Goal: Task Accomplishment & Management: Manage account settings

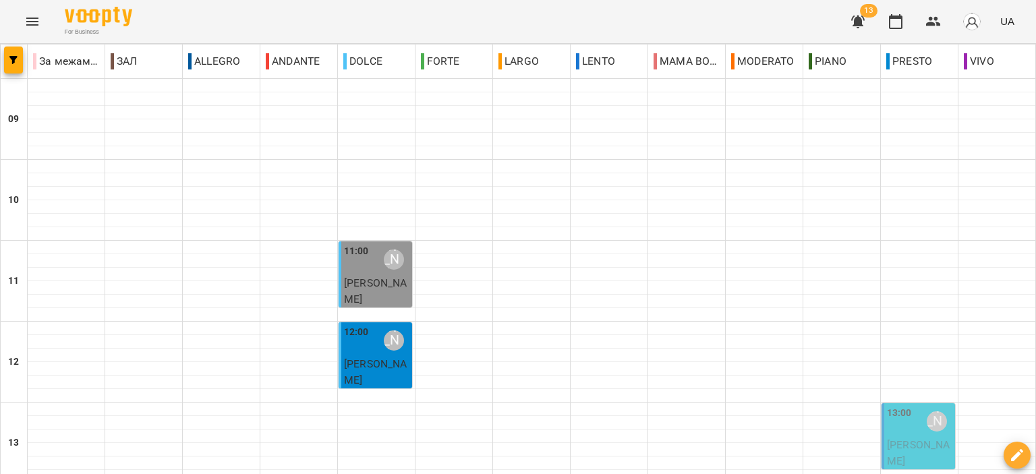
scroll to position [270, 0]
click at [906, 438] on span "[PERSON_NAME]" at bounding box center [918, 452] width 63 height 29
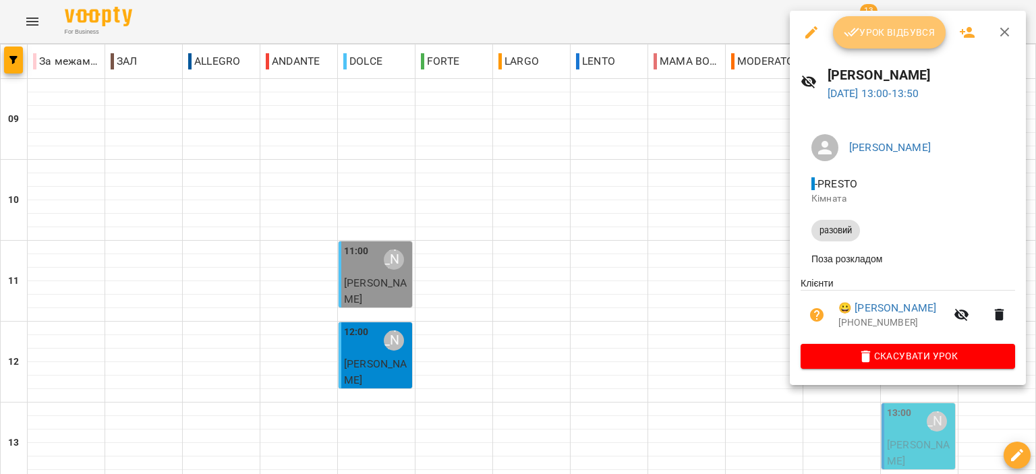
click at [887, 40] on button "Урок відбувся" at bounding box center [889, 32] width 113 height 32
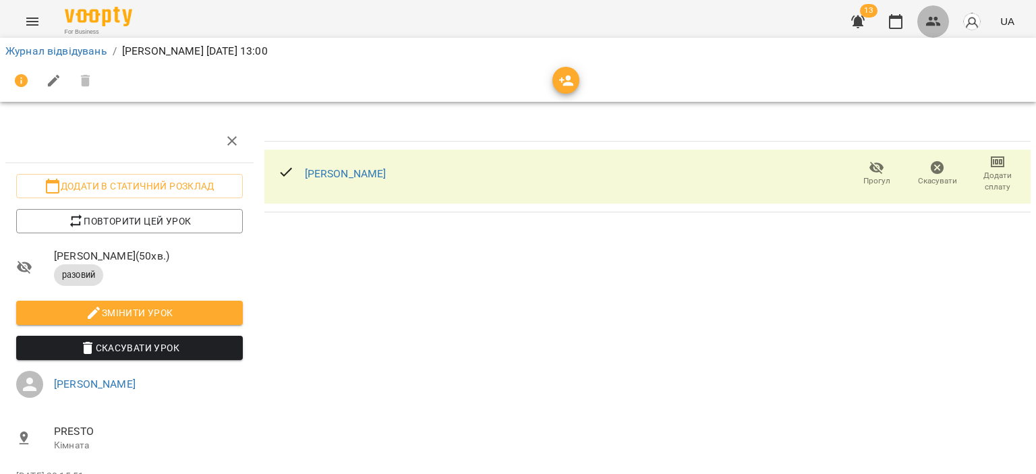
click at [935, 23] on icon "button" at bounding box center [933, 21] width 16 height 16
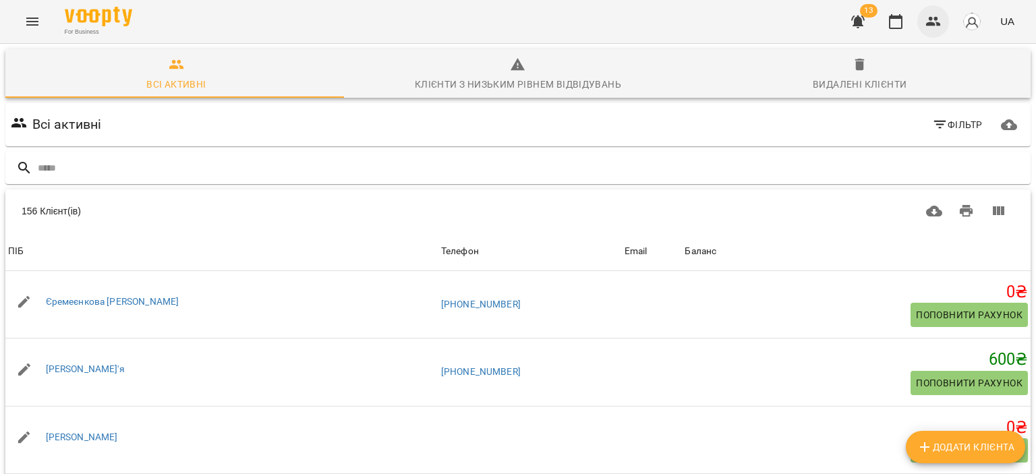
click at [933, 24] on icon "button" at bounding box center [933, 21] width 15 height 9
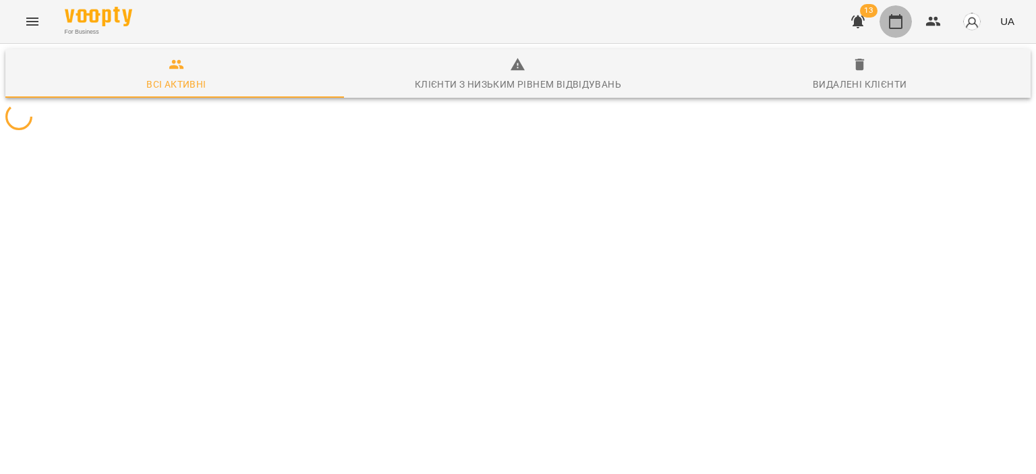
click at [902, 25] on icon "button" at bounding box center [895, 21] width 13 height 15
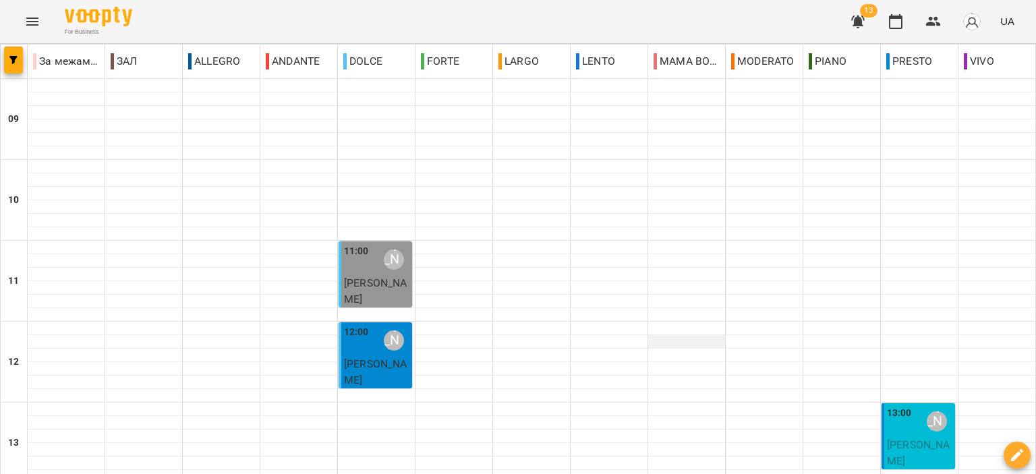
scroll to position [270, 0]
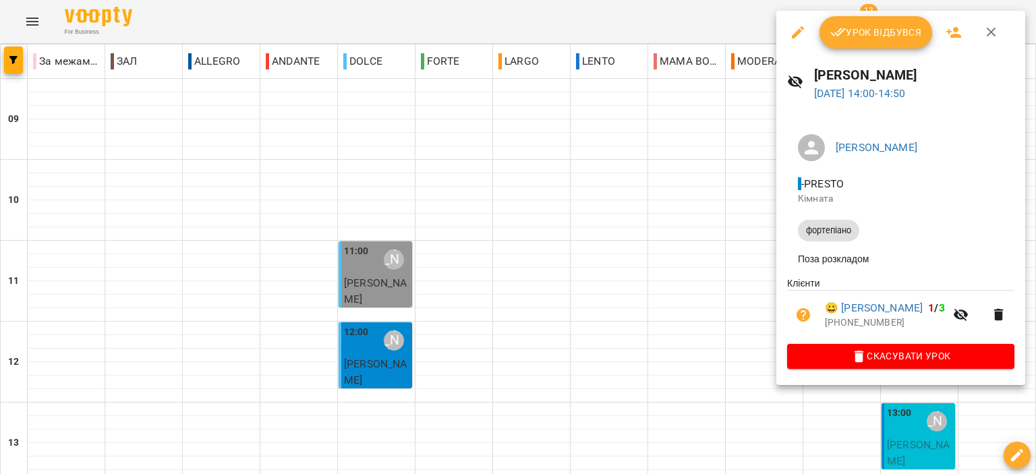
click at [872, 33] on span "Урок відбувся" at bounding box center [876, 32] width 92 height 16
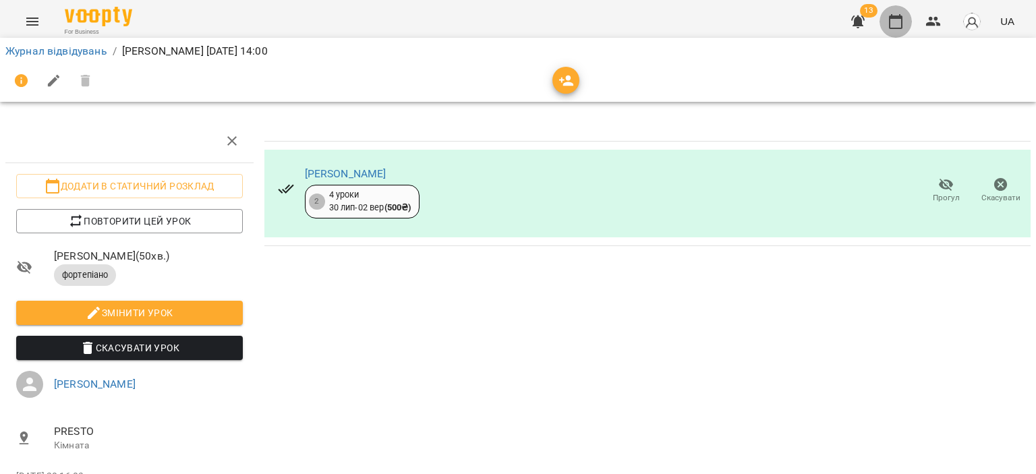
click at [904, 29] on button "button" at bounding box center [895, 21] width 32 height 32
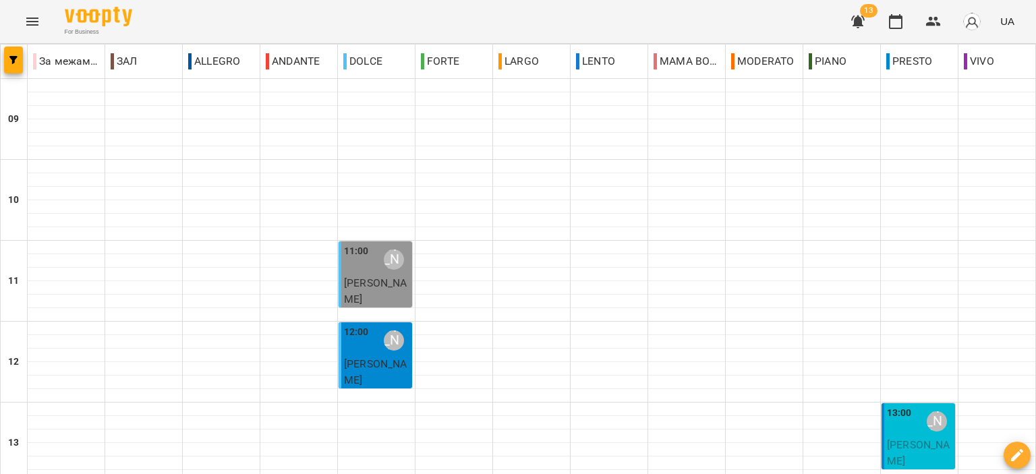
scroll to position [260, 0]
click at [855, 18] on icon "button" at bounding box center [858, 21] width 16 height 16
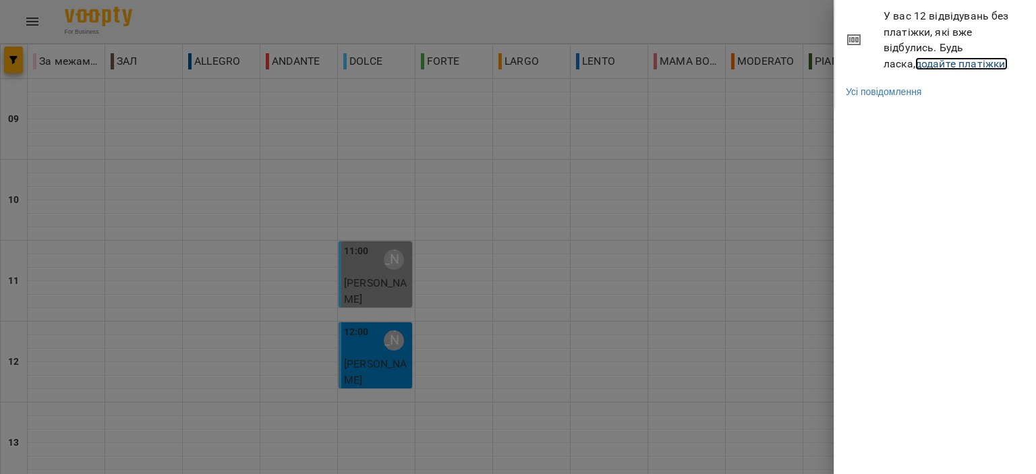
click at [933, 69] on link "додайте платіжки!" at bounding box center [961, 63] width 93 height 13
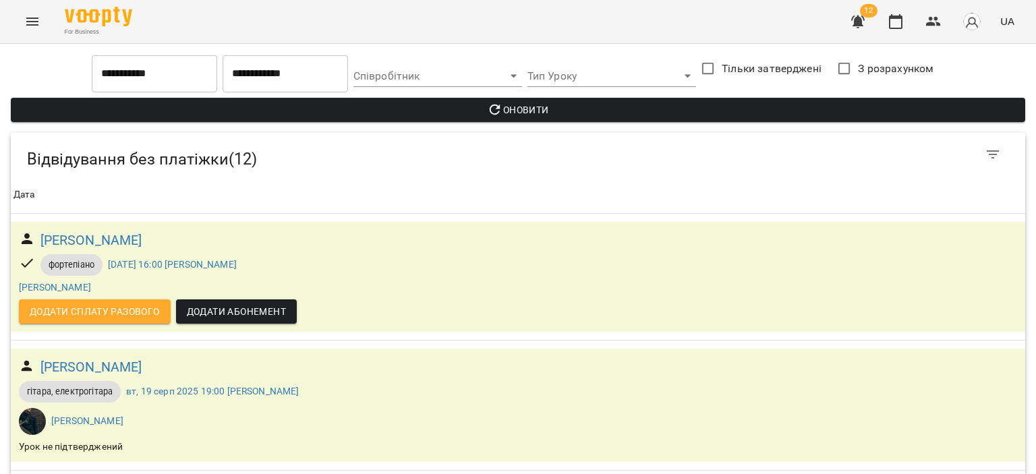
scroll to position [1174, 0]
click at [902, 40] on div "For Business 12 UA" at bounding box center [518, 21] width 1036 height 43
click at [903, 29] on icon "button" at bounding box center [895, 21] width 16 height 16
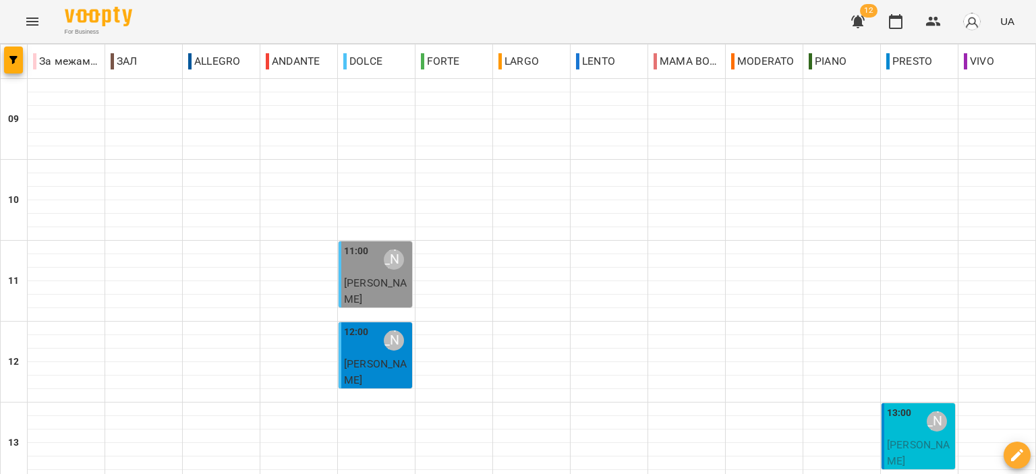
scroll to position [337, 0]
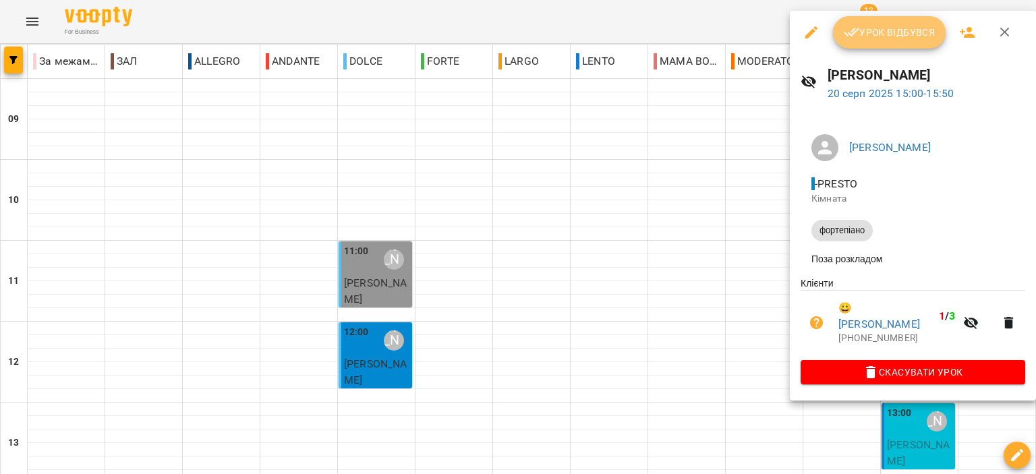
click at [857, 27] on icon "button" at bounding box center [852, 32] width 16 height 16
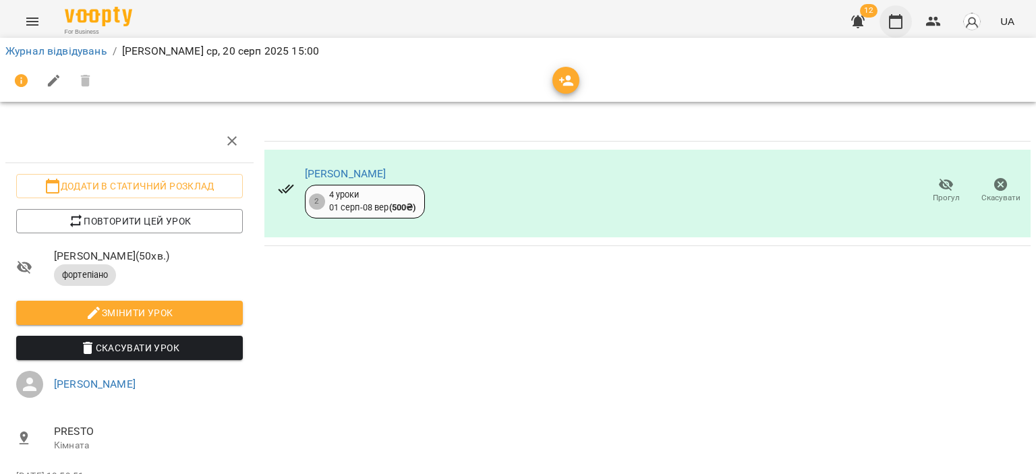
click at [897, 12] on button "button" at bounding box center [895, 21] width 32 height 32
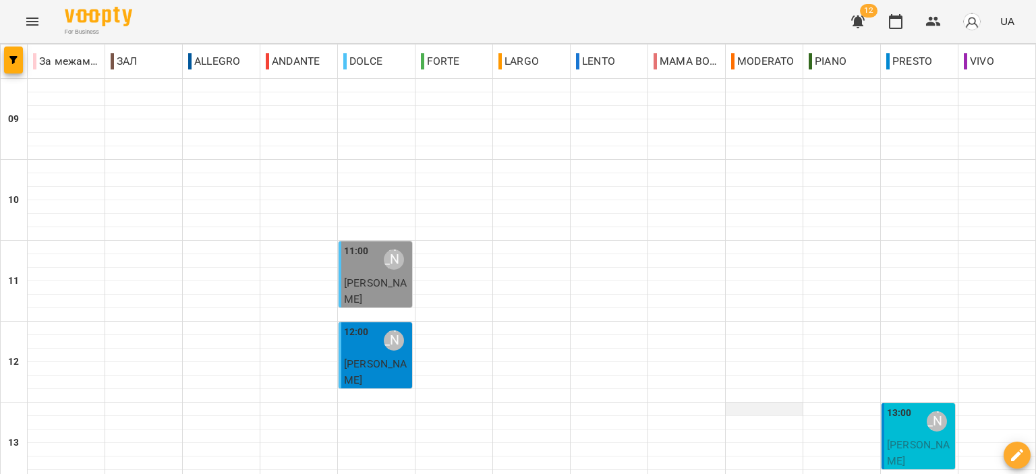
scroll to position [337, 0]
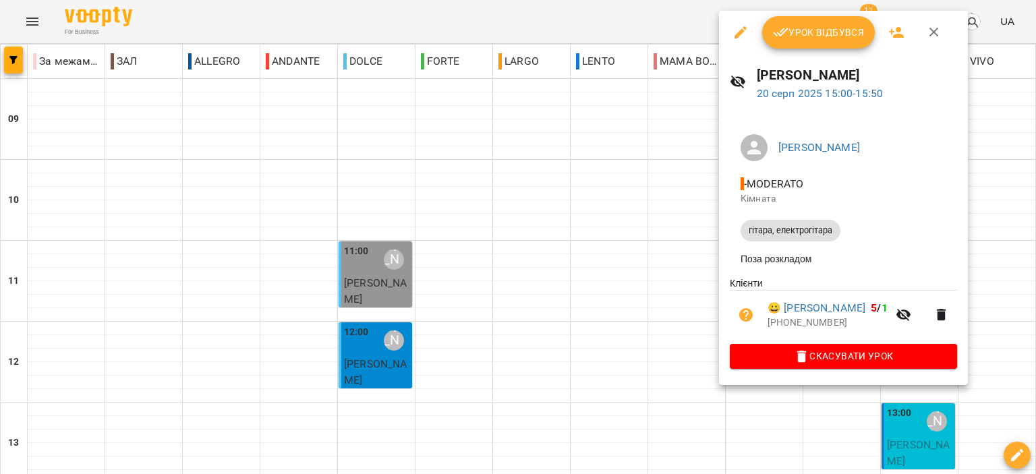
click at [792, 34] on span "Урок відбувся" at bounding box center [819, 32] width 92 height 16
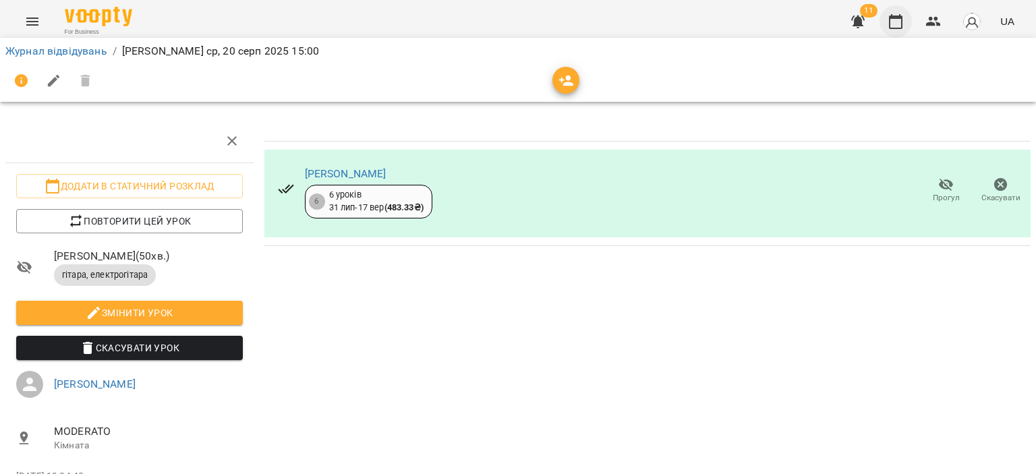
click at [900, 19] on icon "button" at bounding box center [895, 21] width 16 height 16
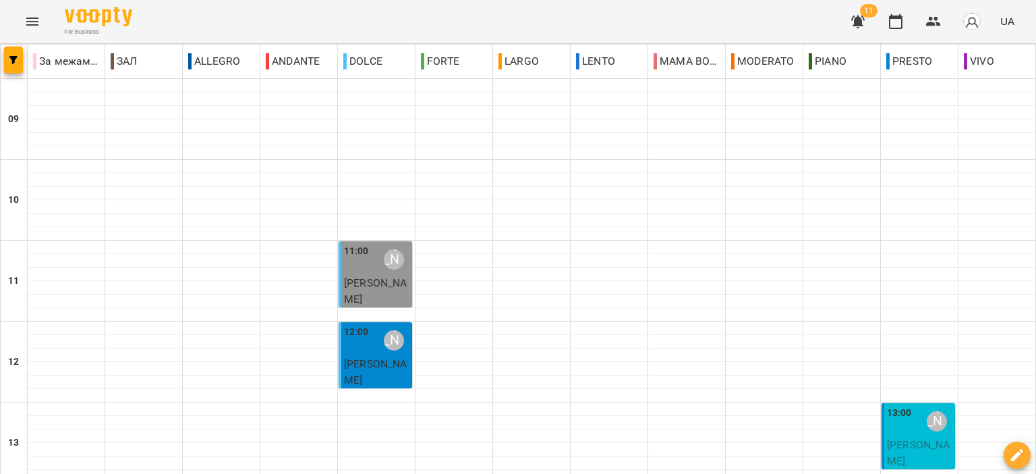
scroll to position [472, 0]
click at [858, 24] on icon "button" at bounding box center [857, 22] width 13 height 13
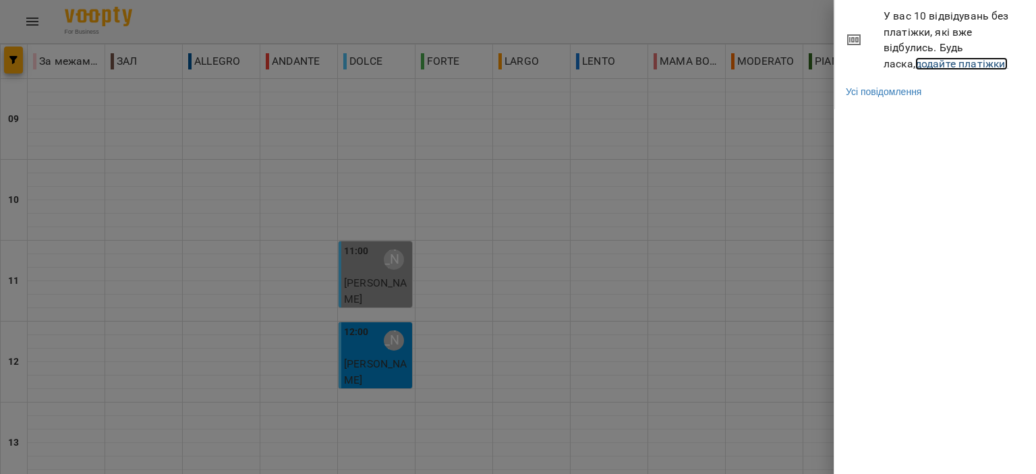
click at [920, 67] on link "додайте платіжки!" at bounding box center [961, 63] width 93 height 13
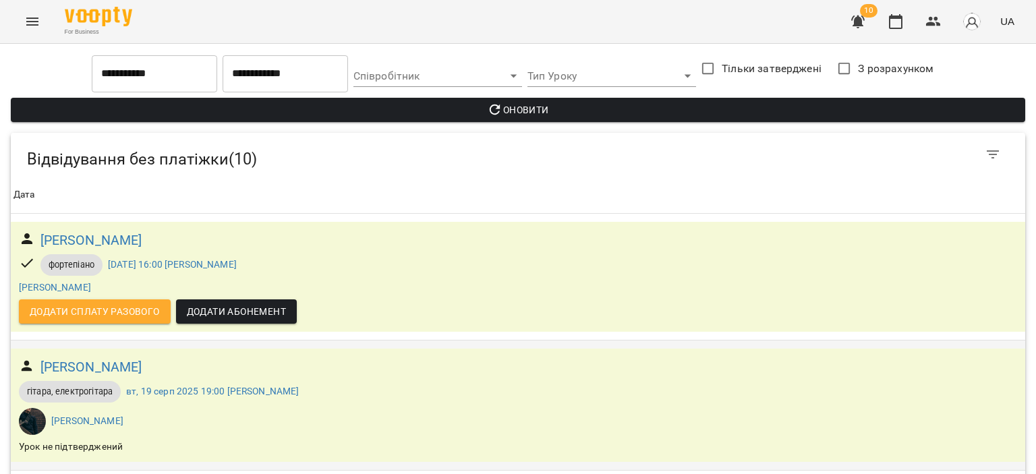
scroll to position [202, 0]
click at [892, 18] on icon "button" at bounding box center [895, 21] width 13 height 15
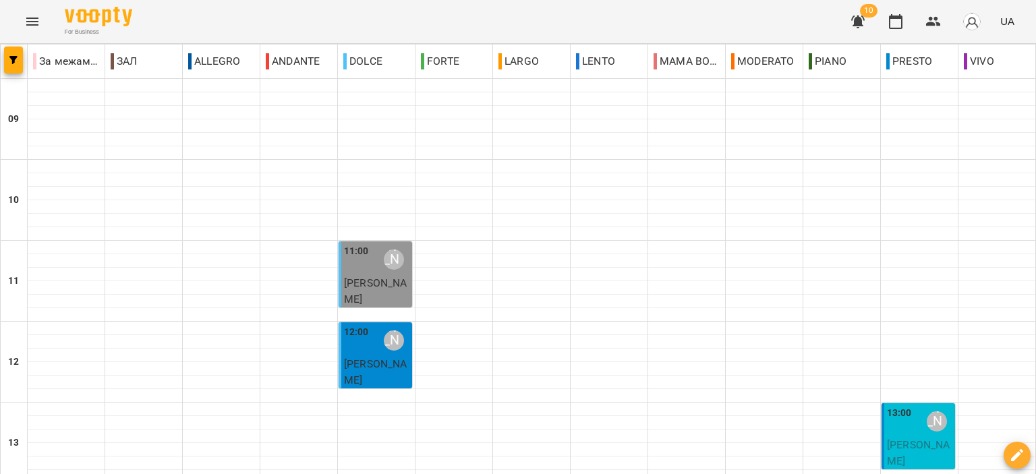
scroll to position [405, 0]
